Goal: Check status: Check status

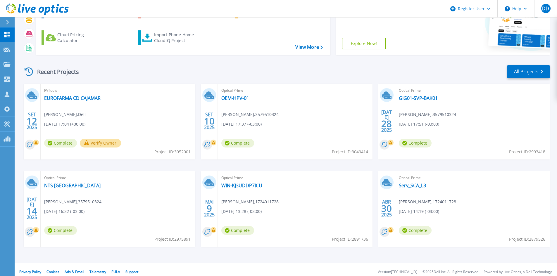
scroll to position [72, 0]
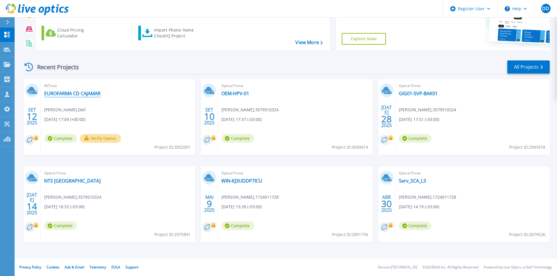
click at [68, 93] on link "EUROFARMA CD CAJAMAR" at bounding box center [72, 94] width 56 height 6
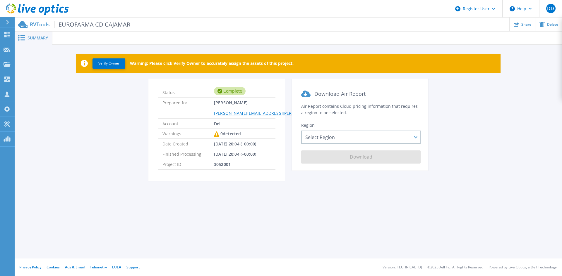
click at [53, 5] on icon at bounding box center [37, 10] width 63 height 12
